Goal: Task Accomplishment & Management: Use online tool/utility

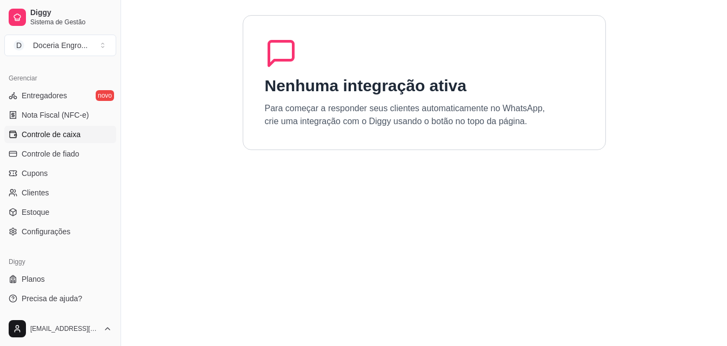
scroll to position [377, 0]
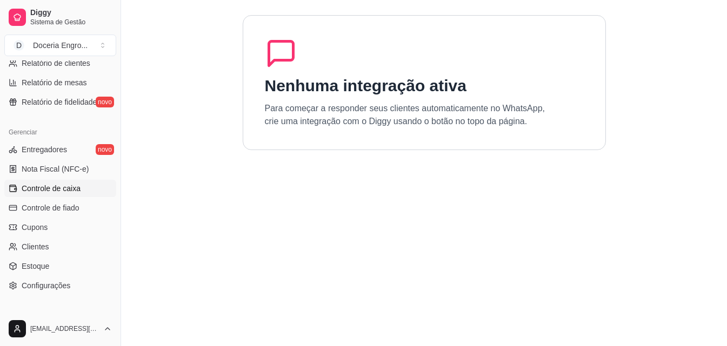
click at [48, 191] on span "Controle de caixa" at bounding box center [51, 188] width 59 height 11
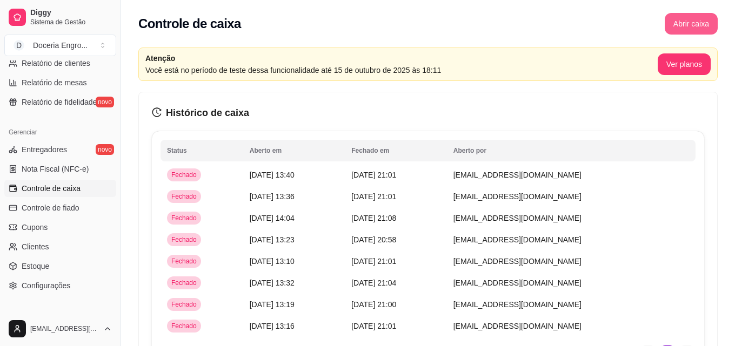
click at [696, 24] on button "Abrir caixa" at bounding box center [691, 24] width 53 height 22
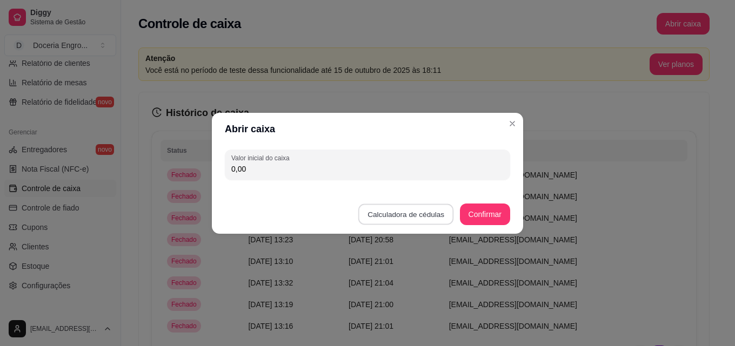
click at [425, 218] on button "Calculadora de cédulas" at bounding box center [406, 214] width 96 height 21
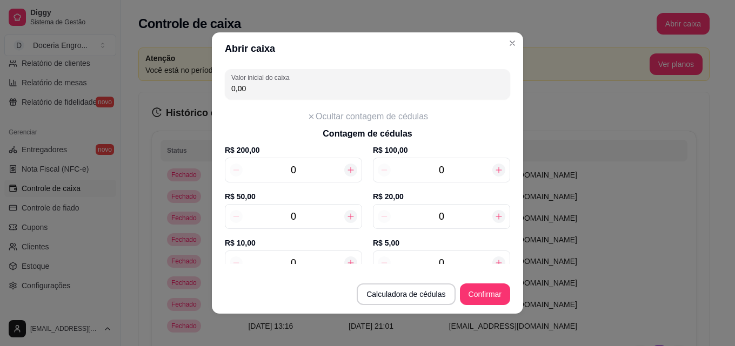
scroll to position [54, 0]
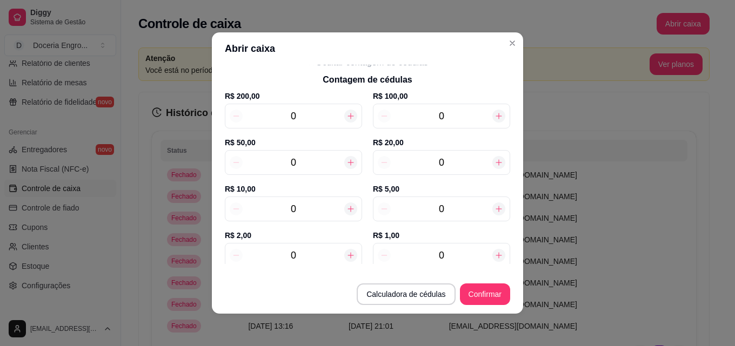
click at [317, 252] on input "0" at bounding box center [294, 255] width 102 height 15
type input "10"
type input "20,00"
type input "10"
click at [446, 207] on input "0" at bounding box center [442, 209] width 102 height 15
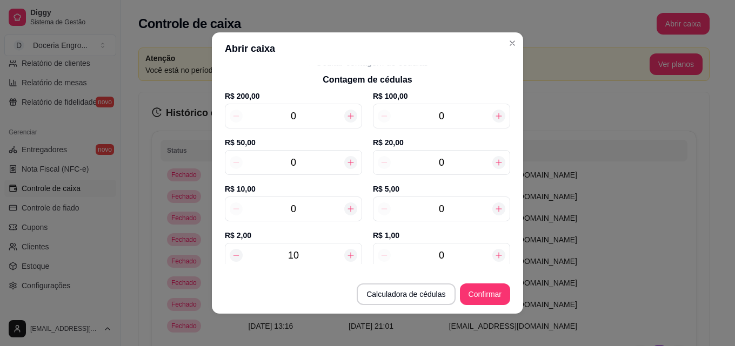
type input "50,00"
type input "6"
drag, startPoint x: 299, startPoint y: 208, endPoint x: 304, endPoint y: 198, distance: 10.2
click at [301, 204] on input "0" at bounding box center [294, 209] width 102 height 15
type input "80,00"
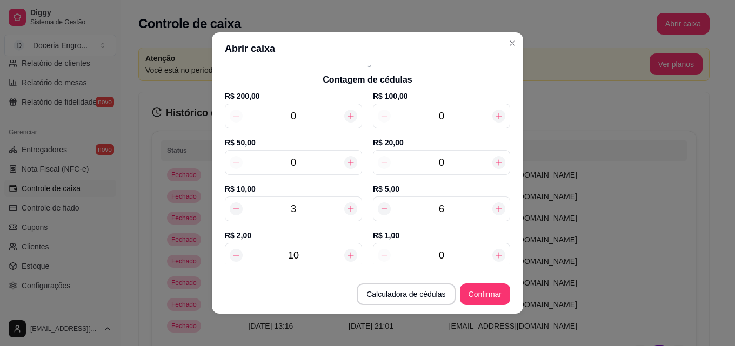
type input "3"
click at [447, 163] on input "0" at bounding box center [442, 162] width 102 height 15
type input "140,00"
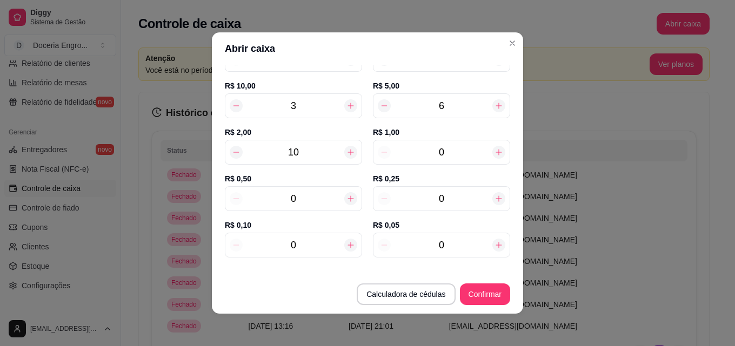
scroll to position [162, 0]
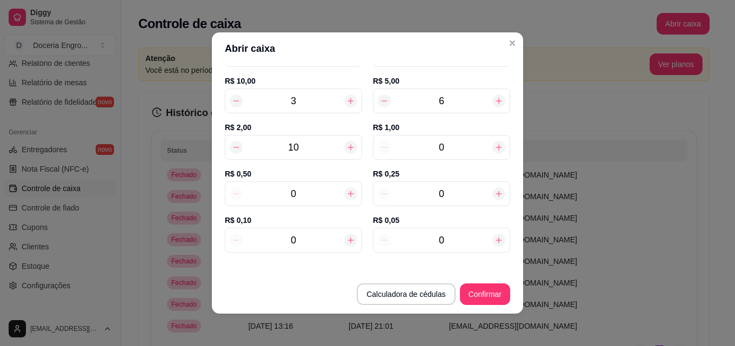
type input "3"
click at [300, 196] on input "0" at bounding box center [294, 193] width 102 height 15
type input "140,50"
type input "12"
type input "146,00"
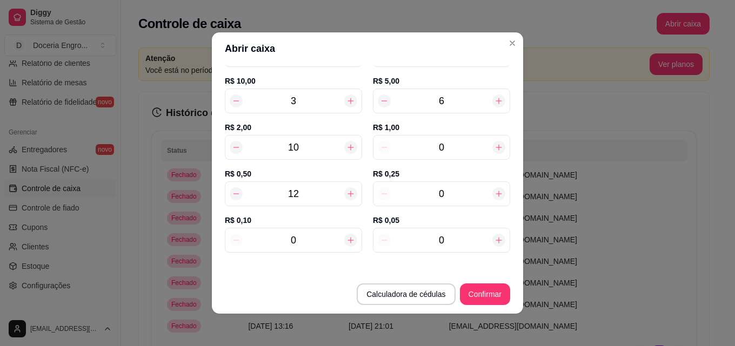
type input "12"
click at [452, 196] on input "0" at bounding box center [442, 193] width 102 height 15
type input "146,25"
type input "11"
type input "148,75"
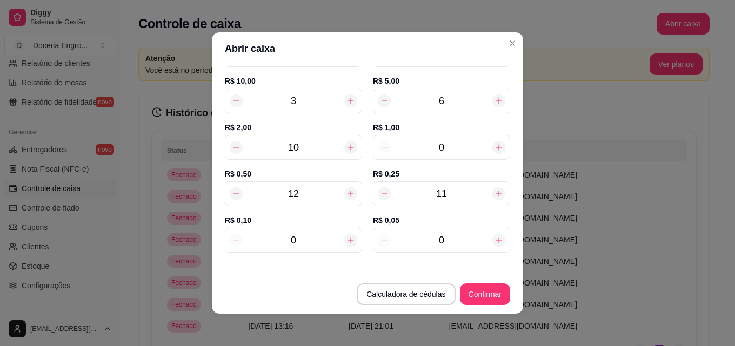
type input "11"
click at [312, 242] on input "0" at bounding box center [294, 240] width 102 height 15
type input "148,95"
type input "2"
click at [444, 244] on input "0" at bounding box center [442, 240] width 102 height 15
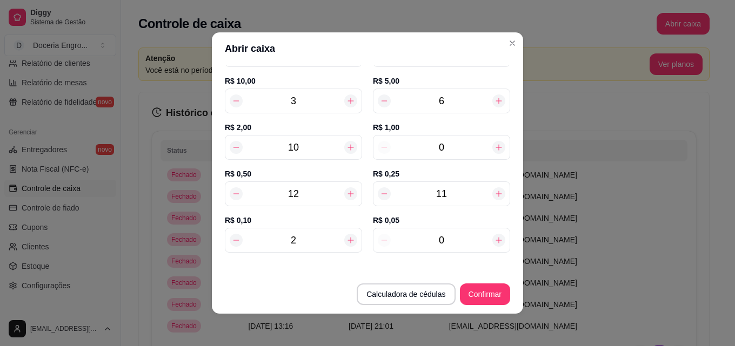
type input "149,00"
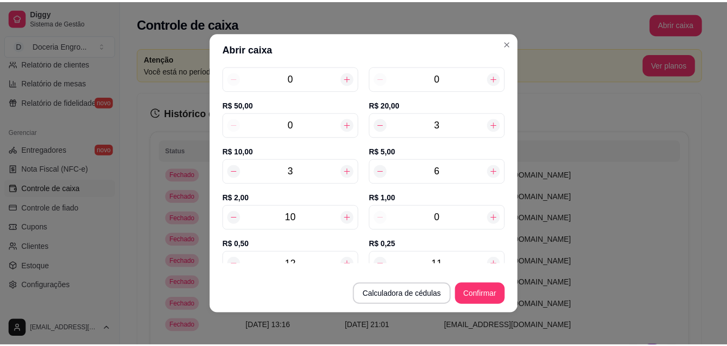
scroll to position [0, 0]
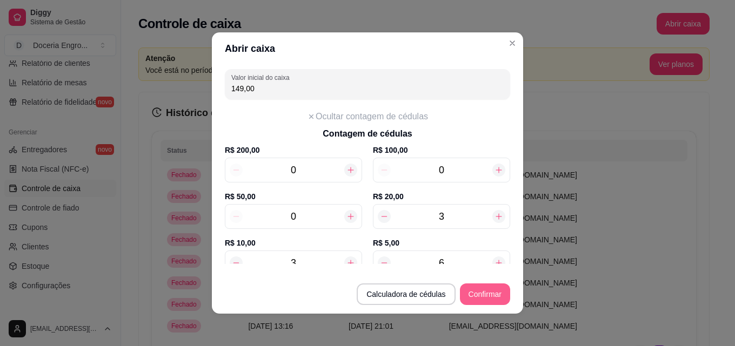
type input "1"
click at [481, 295] on button "Confirmar" at bounding box center [485, 295] width 50 height 22
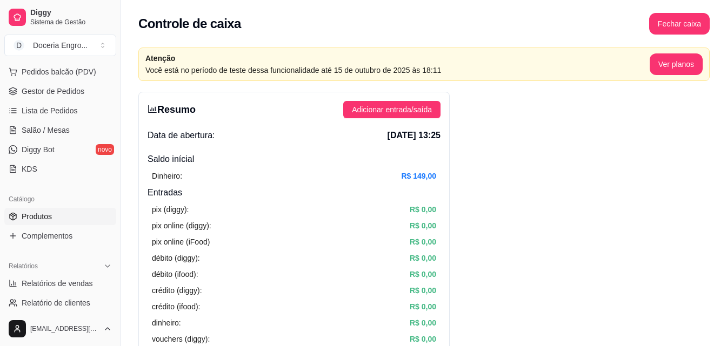
scroll to position [107, 0]
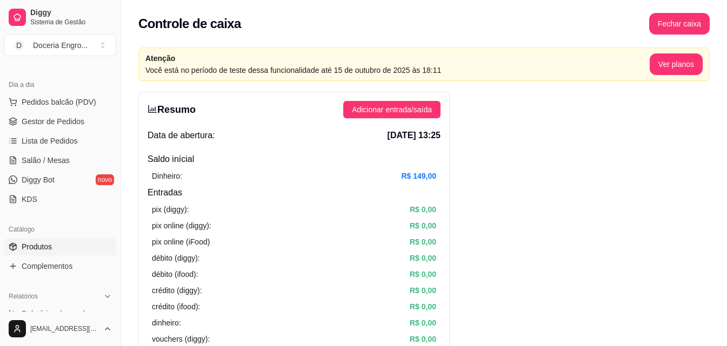
click at [62, 252] on link "Produtos" at bounding box center [60, 246] width 112 height 17
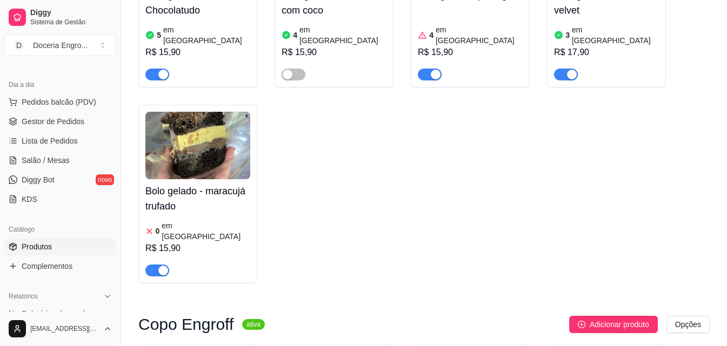
scroll to position [486, 0]
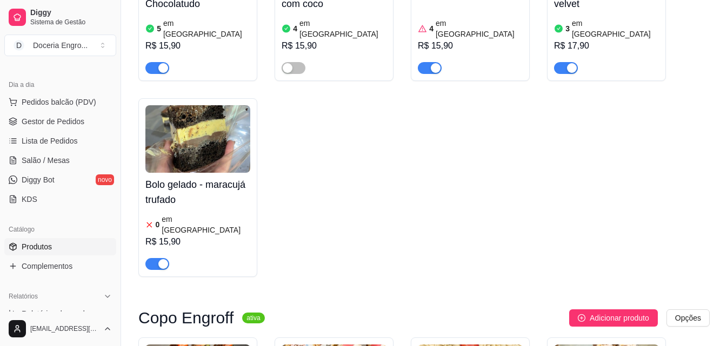
click at [198, 214] on article "em [GEOGRAPHIC_DATA]" at bounding box center [206, 225] width 89 height 22
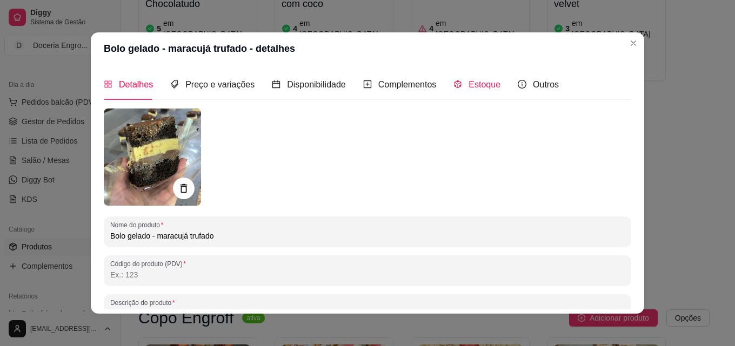
click at [469, 87] on span "Estoque" at bounding box center [485, 84] width 32 height 9
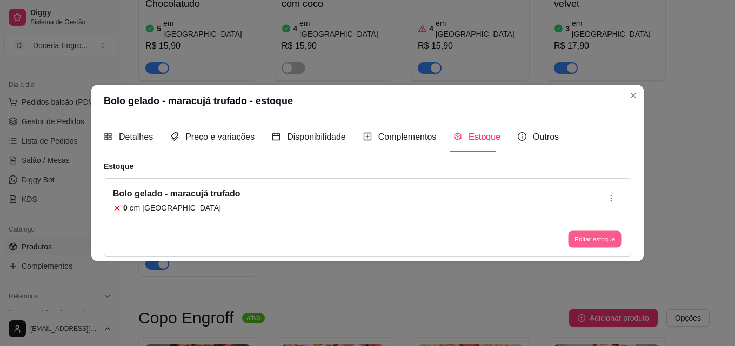
click at [604, 237] on button "Editar estoque" at bounding box center [594, 239] width 53 height 17
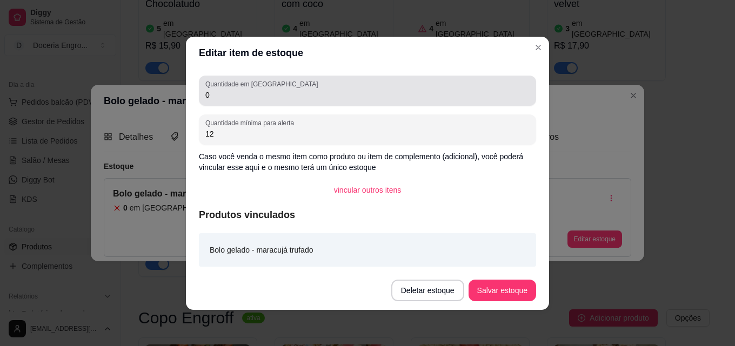
click at [271, 104] on div "Quantidade em estoque 0" at bounding box center [367, 91] width 337 height 30
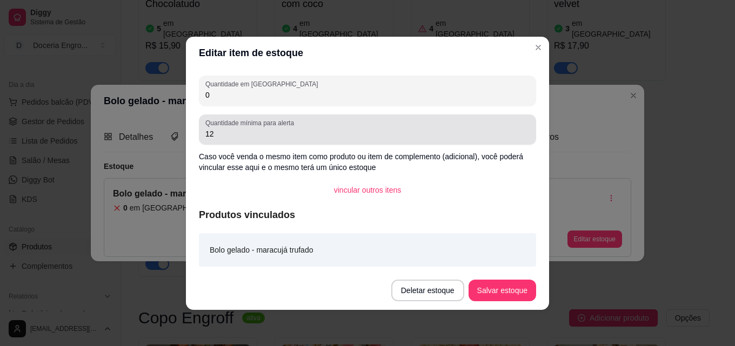
click at [253, 131] on input "12" at bounding box center [367, 134] width 324 height 11
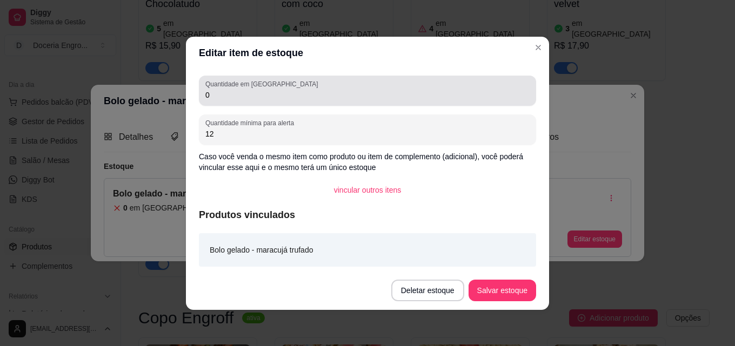
click at [251, 101] on div "0" at bounding box center [367, 91] width 324 height 22
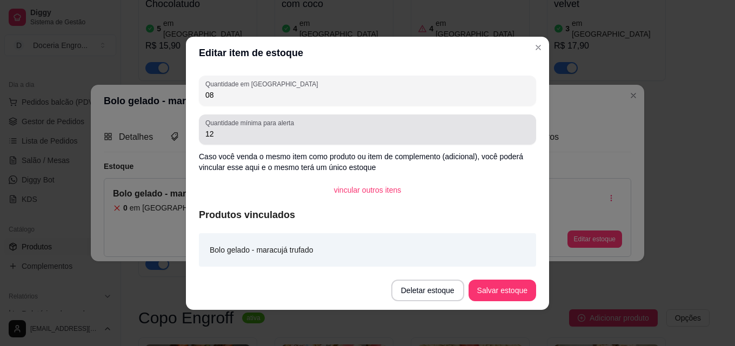
type input "08"
click at [245, 125] on label "Quantidade mínima para alerta" at bounding box center [251, 122] width 92 height 9
click at [245, 129] on input "12" at bounding box center [367, 134] width 324 height 11
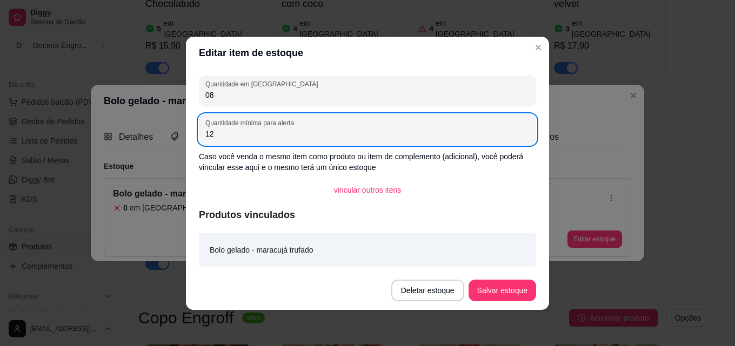
click at [488, 285] on button "Salvar estoque" at bounding box center [503, 291] width 68 height 22
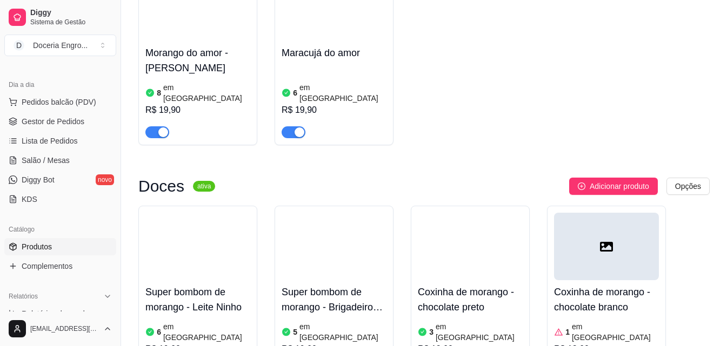
scroll to position [1297, 0]
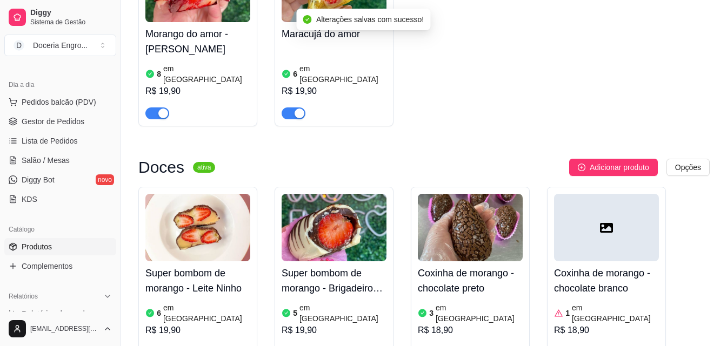
click at [441, 303] on article "em [GEOGRAPHIC_DATA]" at bounding box center [479, 314] width 87 height 22
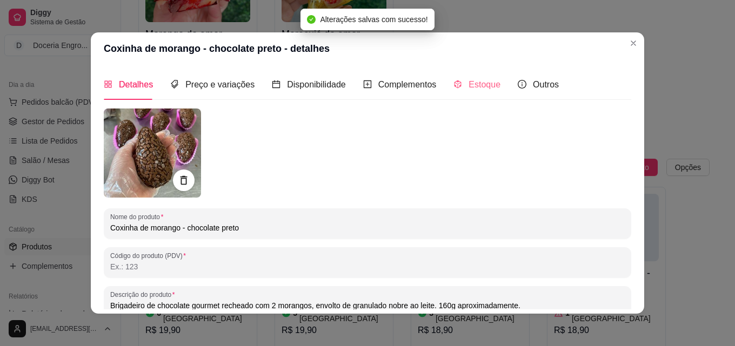
click at [453, 94] on div "Estoque" at bounding box center [476, 84] width 47 height 31
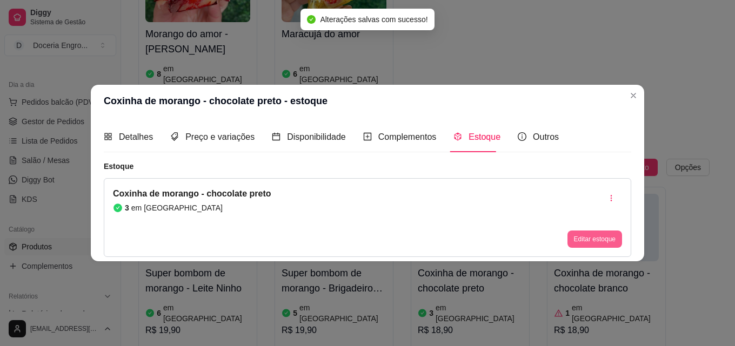
click at [597, 237] on button "Editar estoque" at bounding box center [595, 239] width 55 height 17
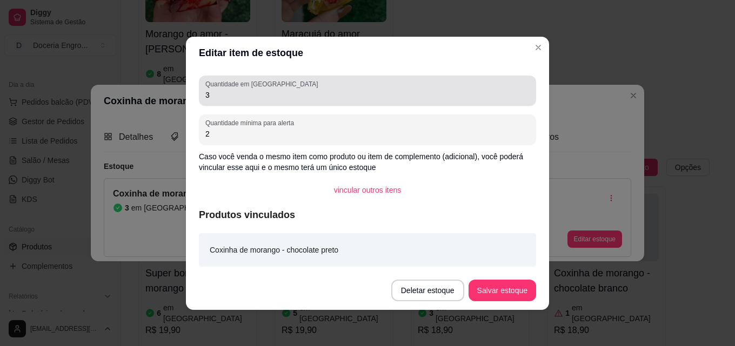
click at [230, 94] on input "3" at bounding box center [367, 95] width 324 height 11
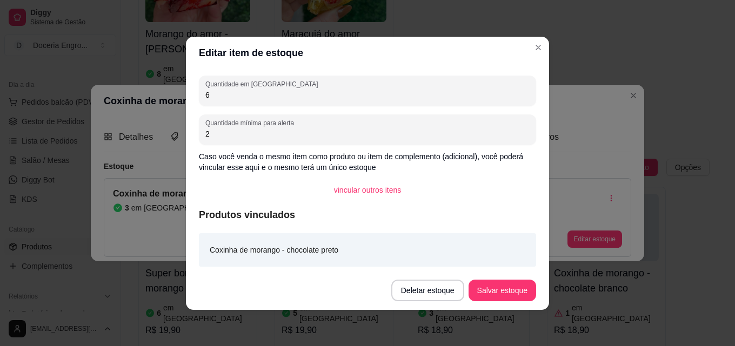
type input "6"
click at [511, 295] on button "Salvar estoque" at bounding box center [502, 290] width 66 height 21
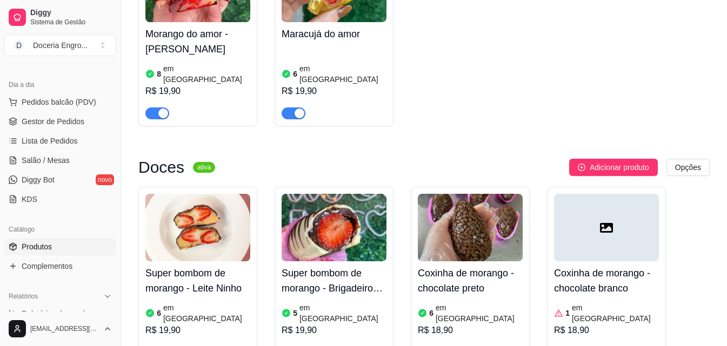
click at [573, 303] on article "em [GEOGRAPHIC_DATA]" at bounding box center [615, 314] width 87 height 22
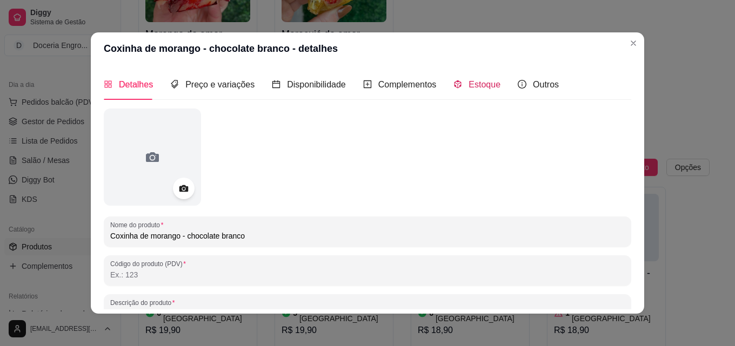
click at [457, 82] on div "Estoque" at bounding box center [476, 85] width 47 height 14
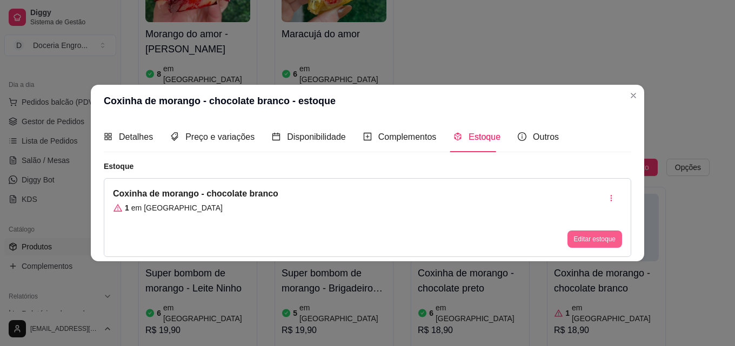
click at [595, 237] on button "Editar estoque" at bounding box center [595, 239] width 55 height 17
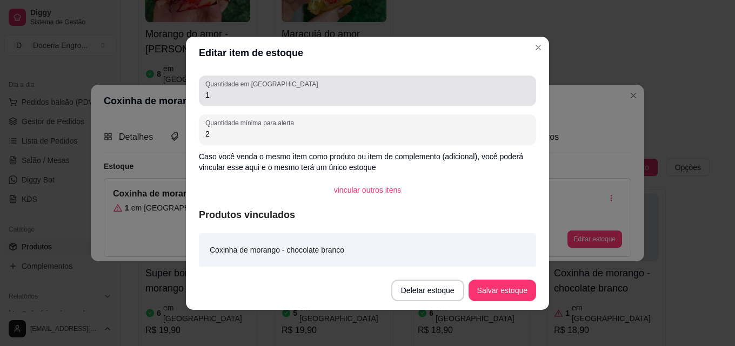
click at [283, 94] on input "1" at bounding box center [367, 95] width 324 height 11
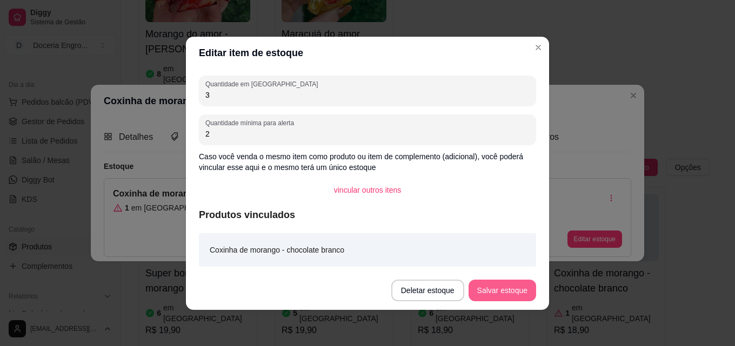
type input "3"
click at [509, 297] on button "Salvar estoque" at bounding box center [503, 291] width 68 height 22
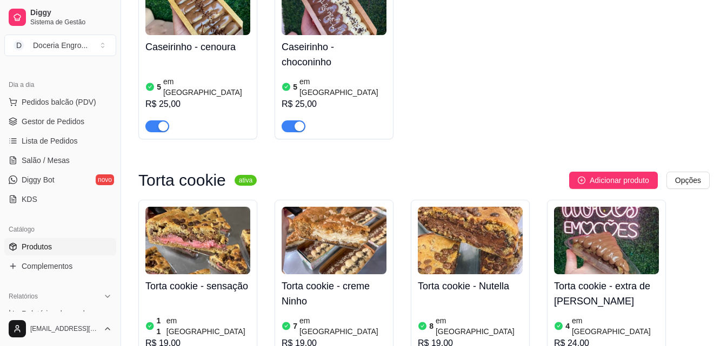
scroll to position [1892, 0]
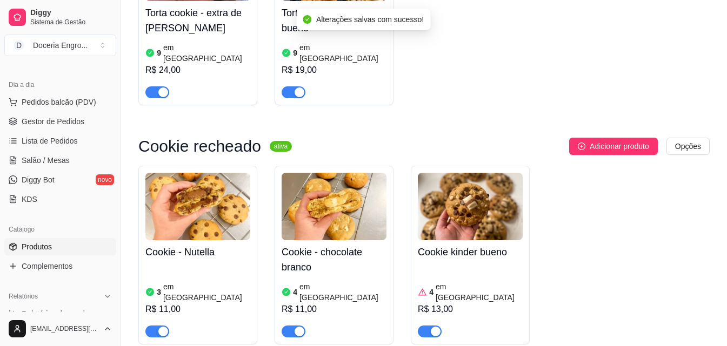
scroll to position [2324, 0]
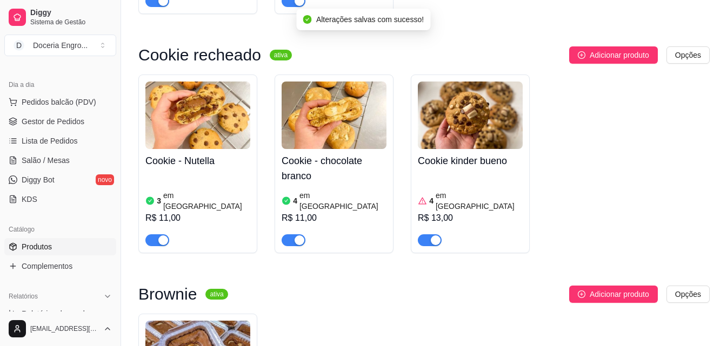
click at [433, 233] on div at bounding box center [430, 239] width 24 height 13
click at [445, 212] on div "R$ 13,00" at bounding box center [470, 218] width 105 height 13
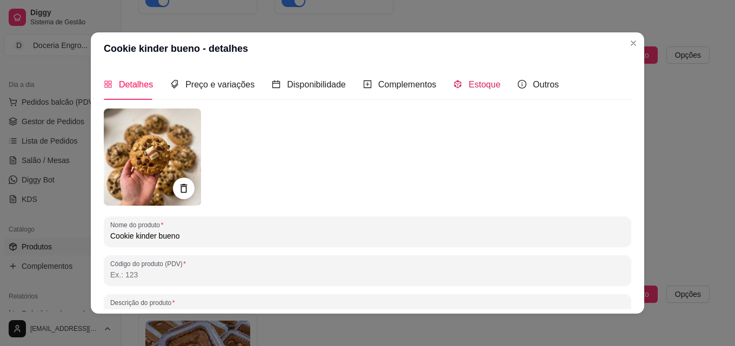
click at [483, 81] on span "Estoque" at bounding box center [485, 84] width 32 height 9
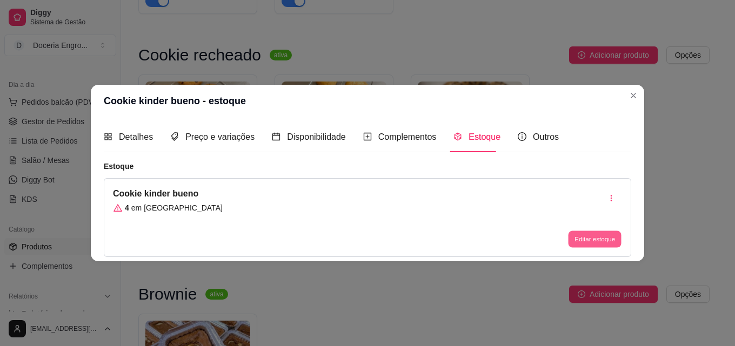
click at [619, 235] on button "Editar estoque" at bounding box center [594, 239] width 53 height 17
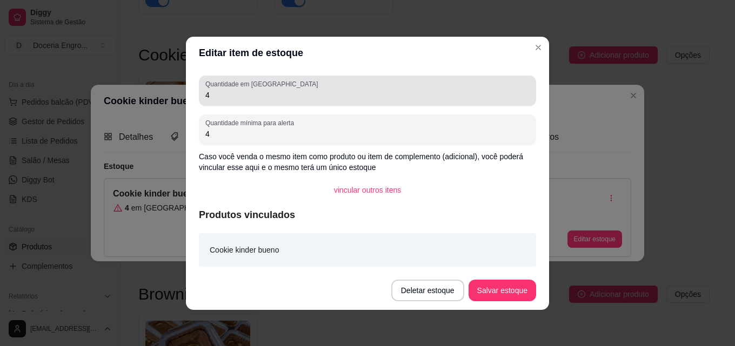
click at [223, 83] on label "Quantidade em [GEOGRAPHIC_DATA]" at bounding box center [263, 83] width 116 height 9
click at [223, 90] on input "4" at bounding box center [367, 95] width 324 height 11
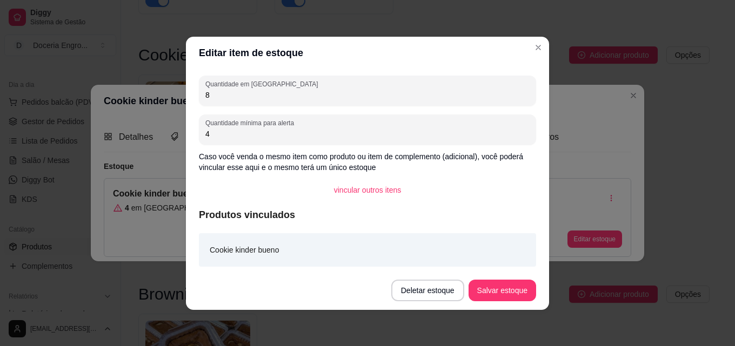
type input "8"
click at [518, 281] on button "Salvar estoque" at bounding box center [502, 290] width 66 height 21
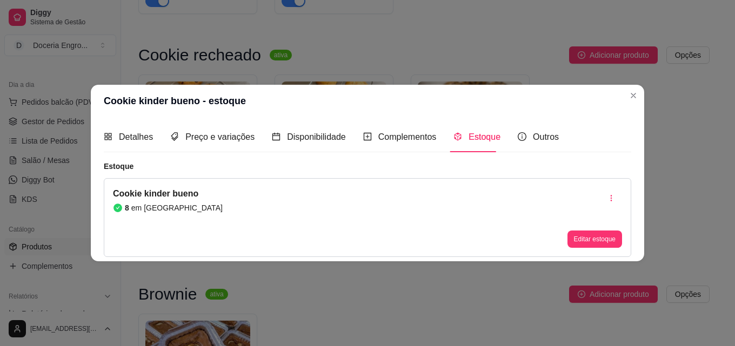
click at [622, 91] on header "Cookie kinder bueno - estoque" at bounding box center [367, 101] width 553 height 32
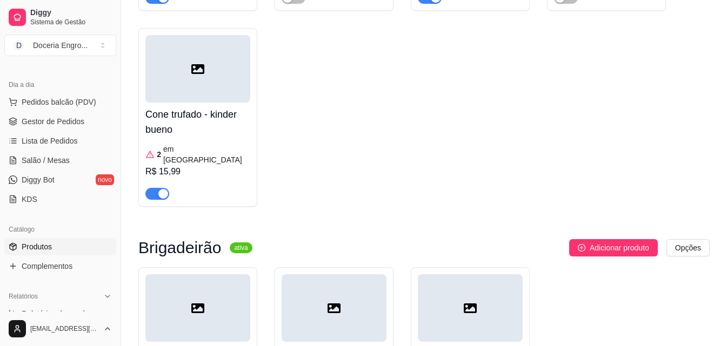
scroll to position [3031, 0]
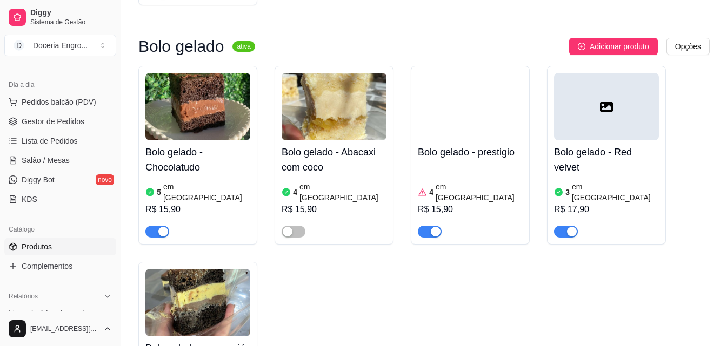
scroll to position [329, 0]
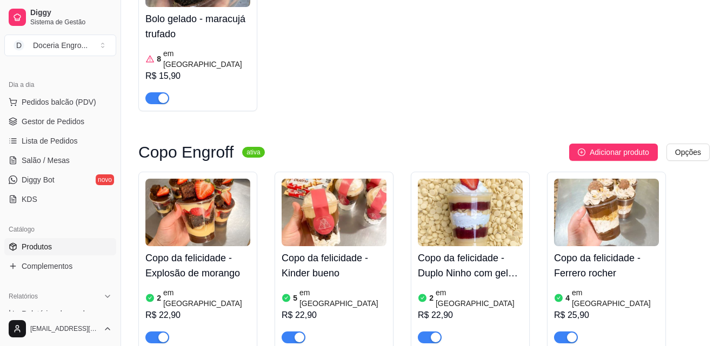
scroll to position [653, 0]
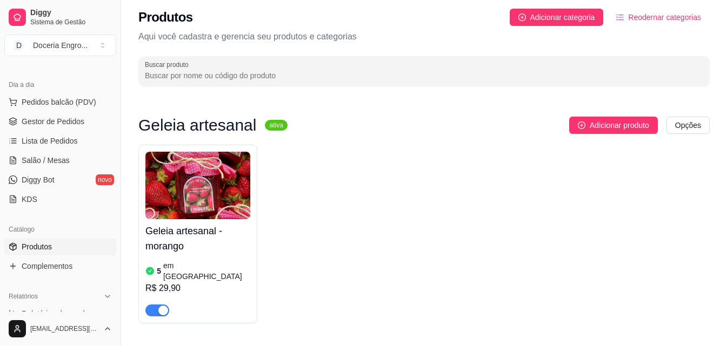
scroll to position [0, 0]
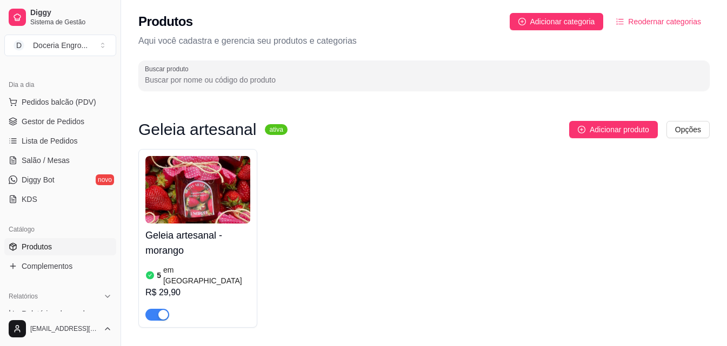
click at [419, 42] on p "Aqui você cadastra e gerencia seu produtos e categorias" at bounding box center [423, 41] width 571 height 13
click at [416, 23] on div "Produtos Adicionar categoria Reodernar categorias" at bounding box center [423, 21] width 571 height 17
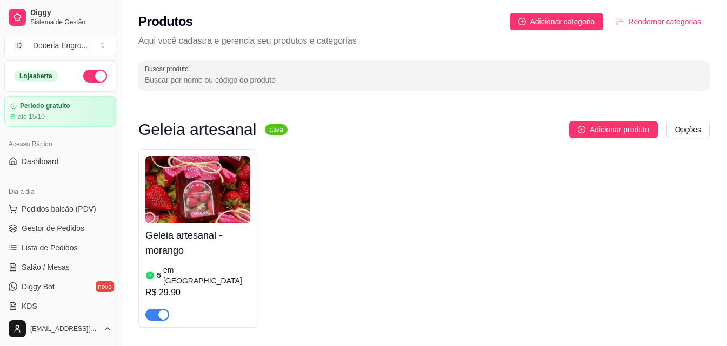
click at [402, 27] on div "Produtos Adicionar categoria Reodernar categorias" at bounding box center [423, 21] width 571 height 17
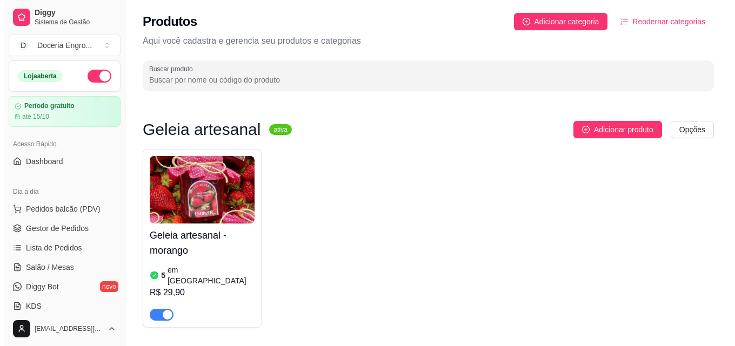
scroll to position [162, 0]
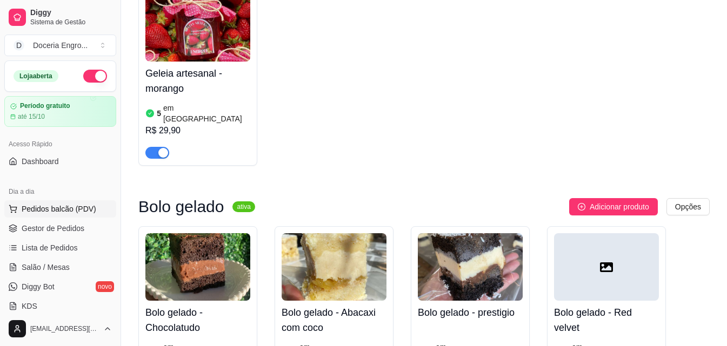
click at [49, 211] on span "Pedidos balcão (PDV)" at bounding box center [59, 209] width 75 height 11
click at [41, 208] on span "Pedidos balcão (PDV)" at bounding box center [59, 209] width 75 height 11
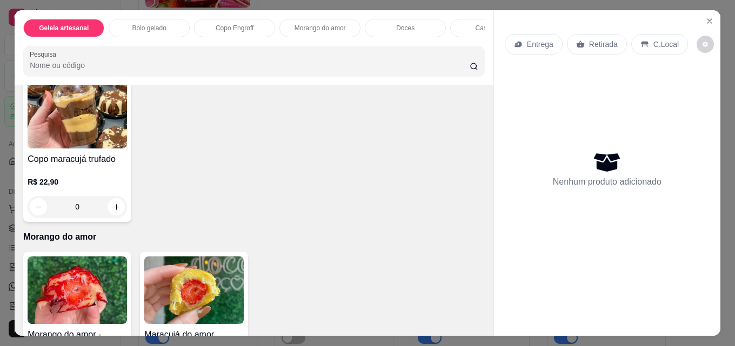
scroll to position [649, 0]
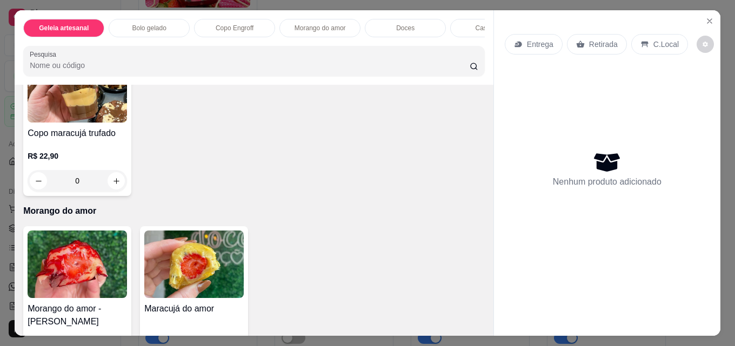
click at [229, 31] on icon "increase-product-quantity" at bounding box center [233, 27] width 8 height 8
type input "1"
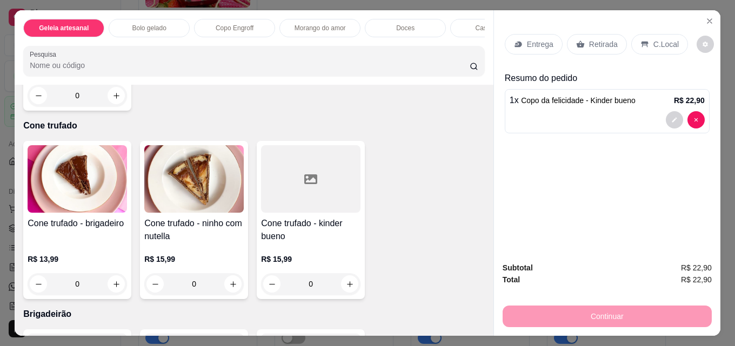
scroll to position [2054, 0]
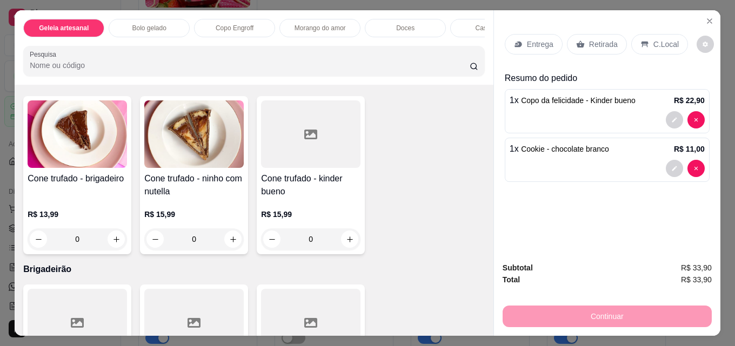
type input "1"
click at [591, 40] on p "Retirada" at bounding box center [603, 44] width 29 height 11
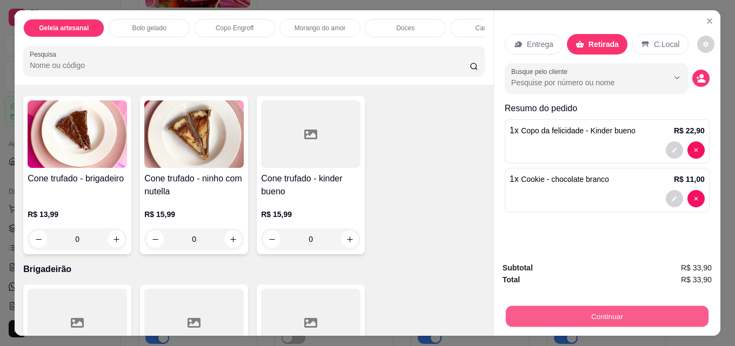
click at [539, 311] on button "Continuar" at bounding box center [607, 316] width 203 height 21
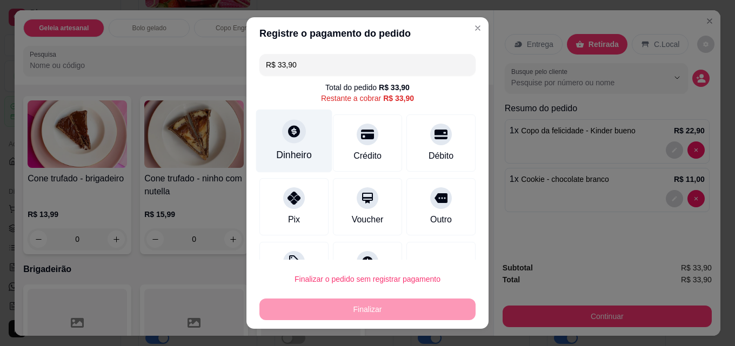
click at [282, 135] on div at bounding box center [294, 131] width 24 height 24
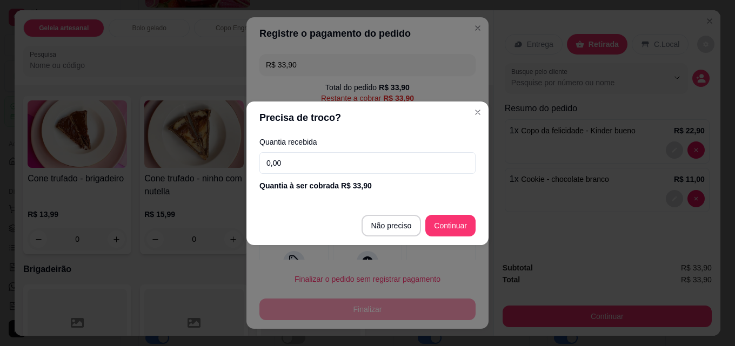
click at [333, 159] on input "0,00" at bounding box center [367, 163] width 216 height 22
click at [302, 158] on input "0,00" at bounding box center [367, 163] width 216 height 22
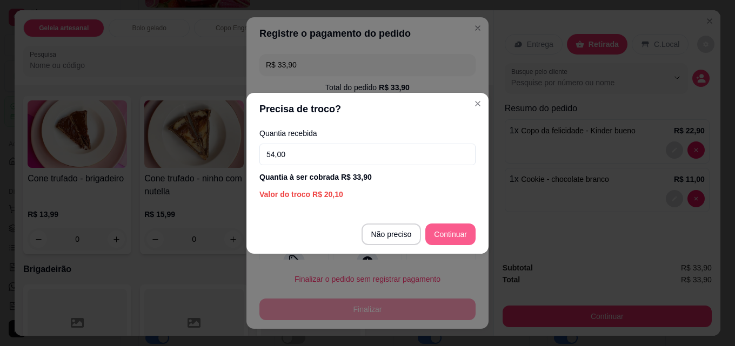
type input "54,00"
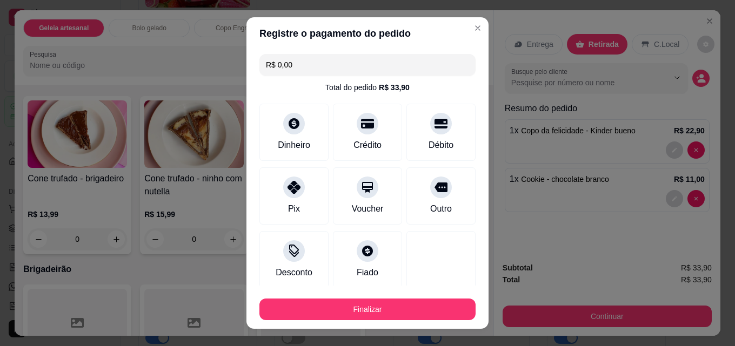
type input "R$ 0,00"
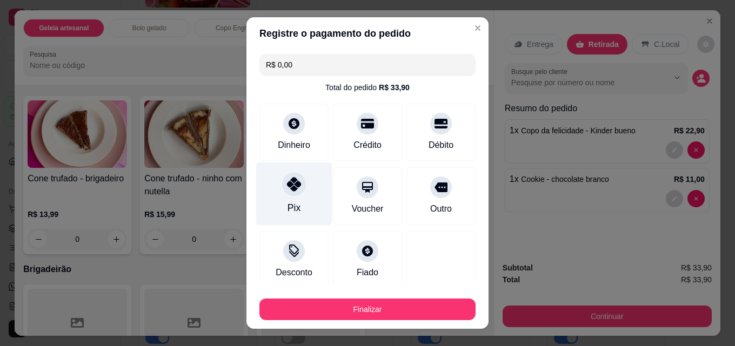
click at [287, 184] on icon at bounding box center [294, 184] width 14 height 14
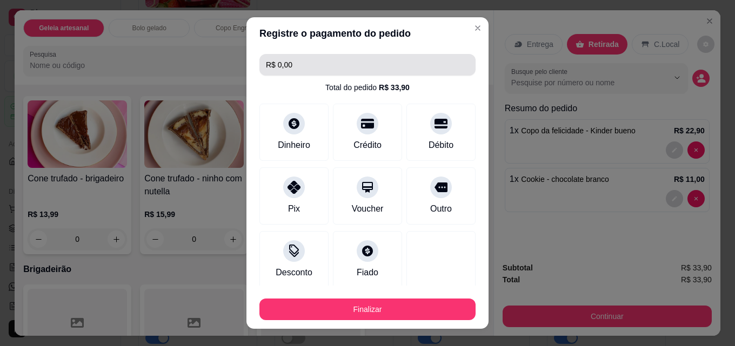
click at [319, 56] on input "R$ 0,00" at bounding box center [367, 65] width 203 height 22
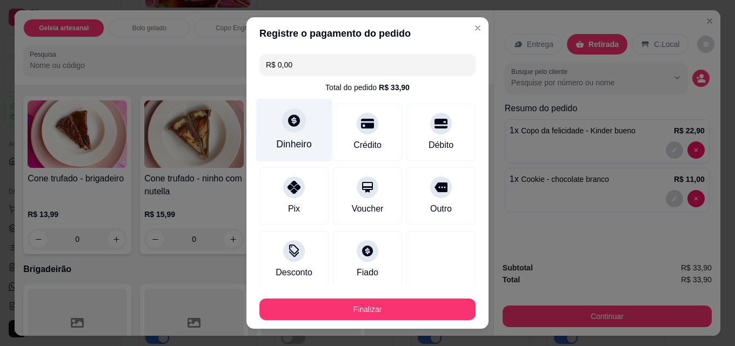
click at [295, 138] on div "Dinheiro" at bounding box center [294, 144] width 36 height 14
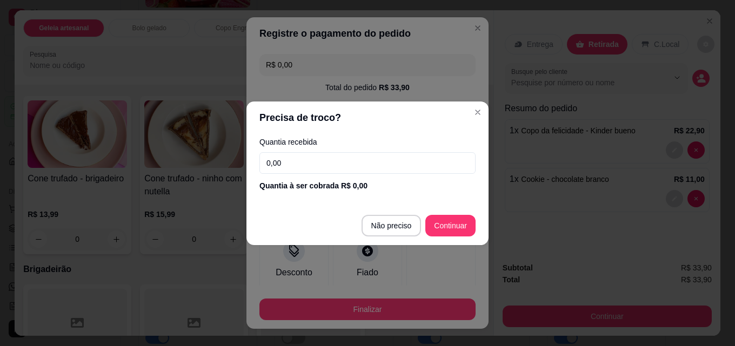
click at [366, 170] on input "0,00" at bounding box center [367, 163] width 216 height 22
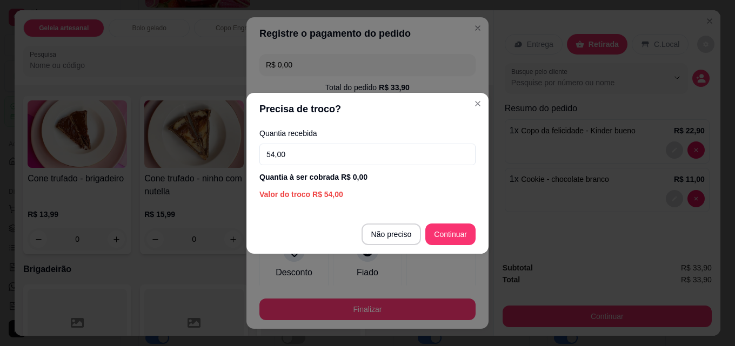
drag, startPoint x: 369, startPoint y: 156, endPoint x: 230, endPoint y: 163, distance: 139.6
click at [230, 163] on div "Precisa de troco? Quantia recebida 54,00 Quantia à ser cobrada R$ 0,00 Valor do…" at bounding box center [367, 173] width 735 height 346
type input "33,90"
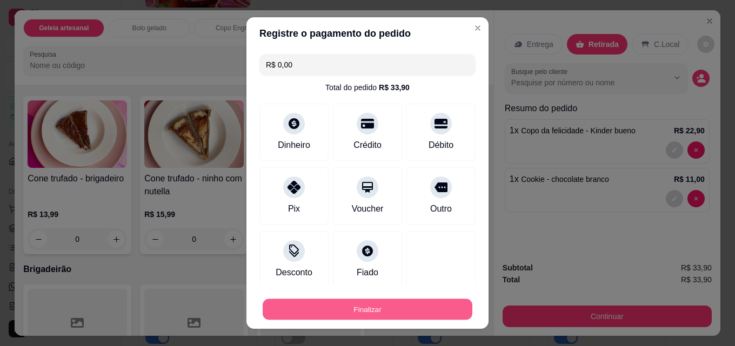
click at [386, 308] on button "Finalizar" at bounding box center [368, 309] width 210 height 21
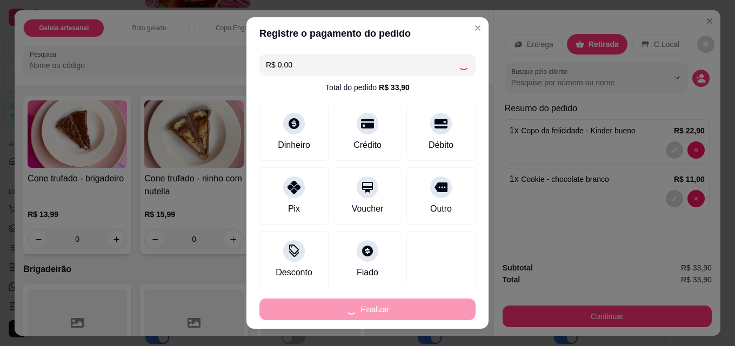
type input "0"
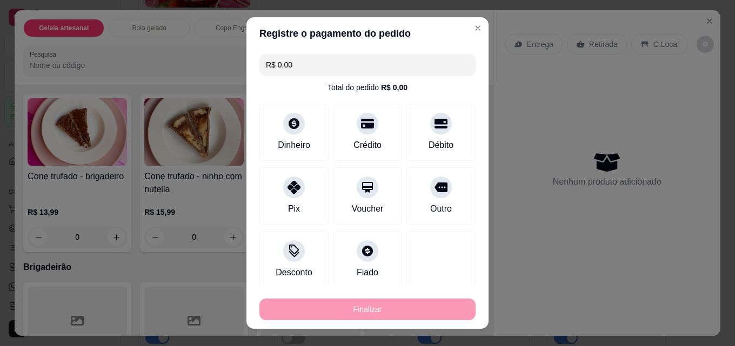
type input "-R$ 33,90"
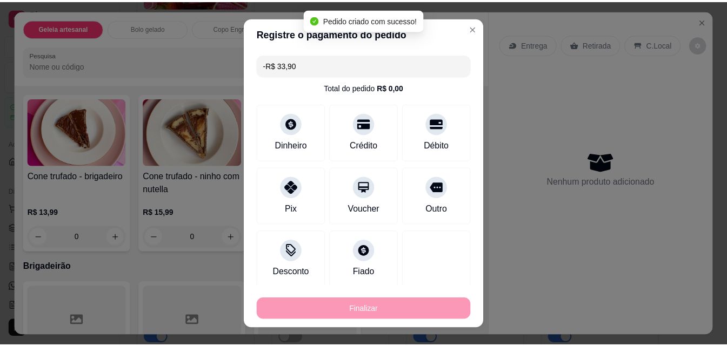
scroll to position [2053, 0]
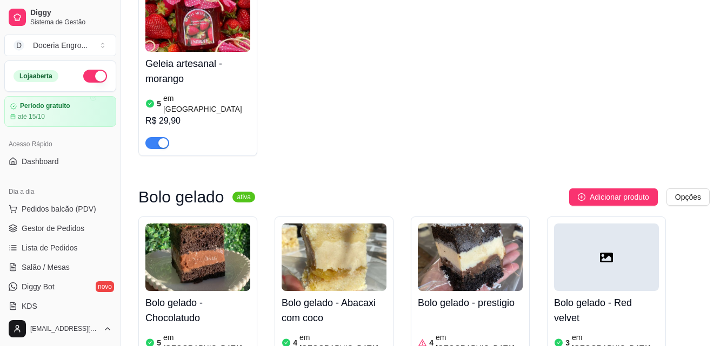
scroll to position [162, 0]
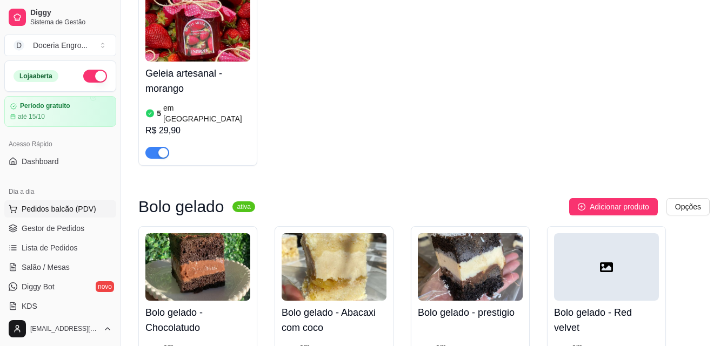
click at [64, 207] on span "Pedidos balcão (PDV)" at bounding box center [59, 209] width 75 height 11
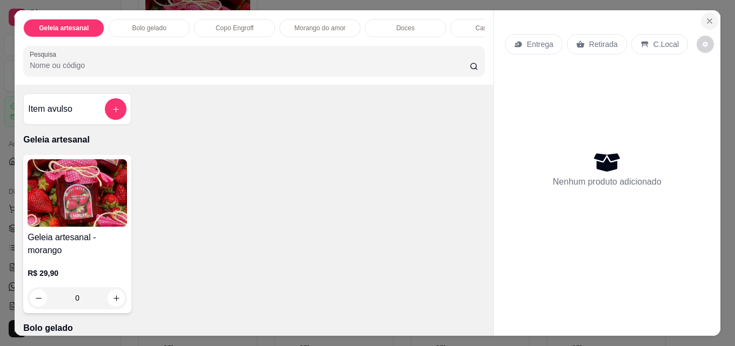
click at [708, 17] on icon "Close" at bounding box center [709, 21] width 9 height 9
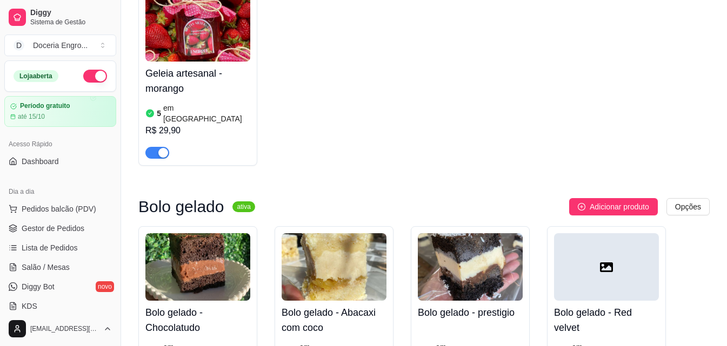
click at [703, 18] on div "Geleia artesanal - morango 5 em estoque R$ 29,90" at bounding box center [423, 76] width 571 height 179
click at [90, 228] on link "Gestor de Pedidos" at bounding box center [60, 228] width 112 height 17
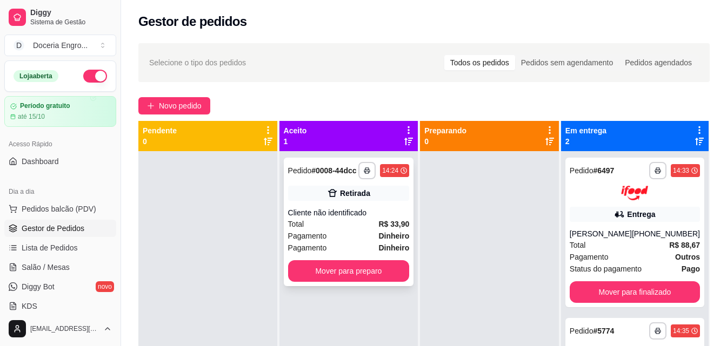
click at [336, 273] on button "Mover para preparo" at bounding box center [349, 272] width 122 height 22
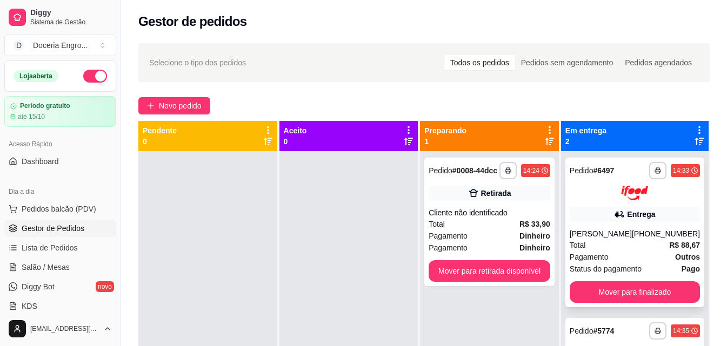
scroll to position [30, 0]
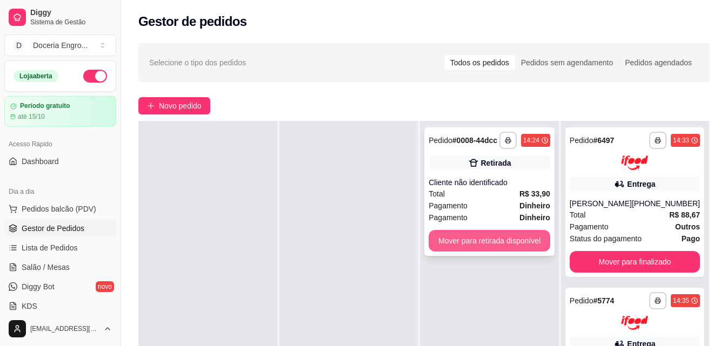
click at [517, 241] on button "Mover para retirada disponível" at bounding box center [490, 241] width 122 height 22
